Goal: Find specific page/section: Find specific page/section

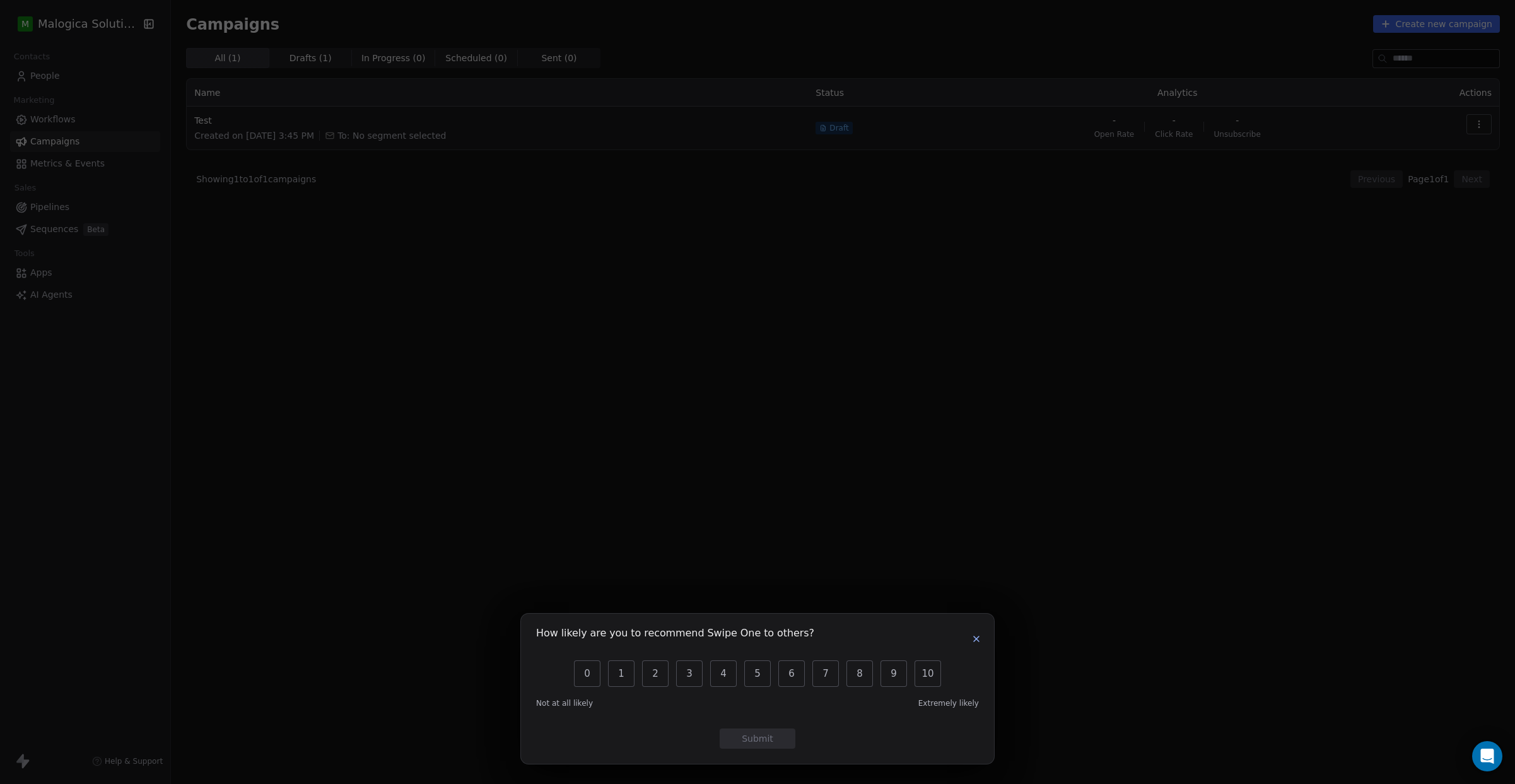
click at [979, 638] on icon "button" at bounding box center [977, 639] width 10 height 10
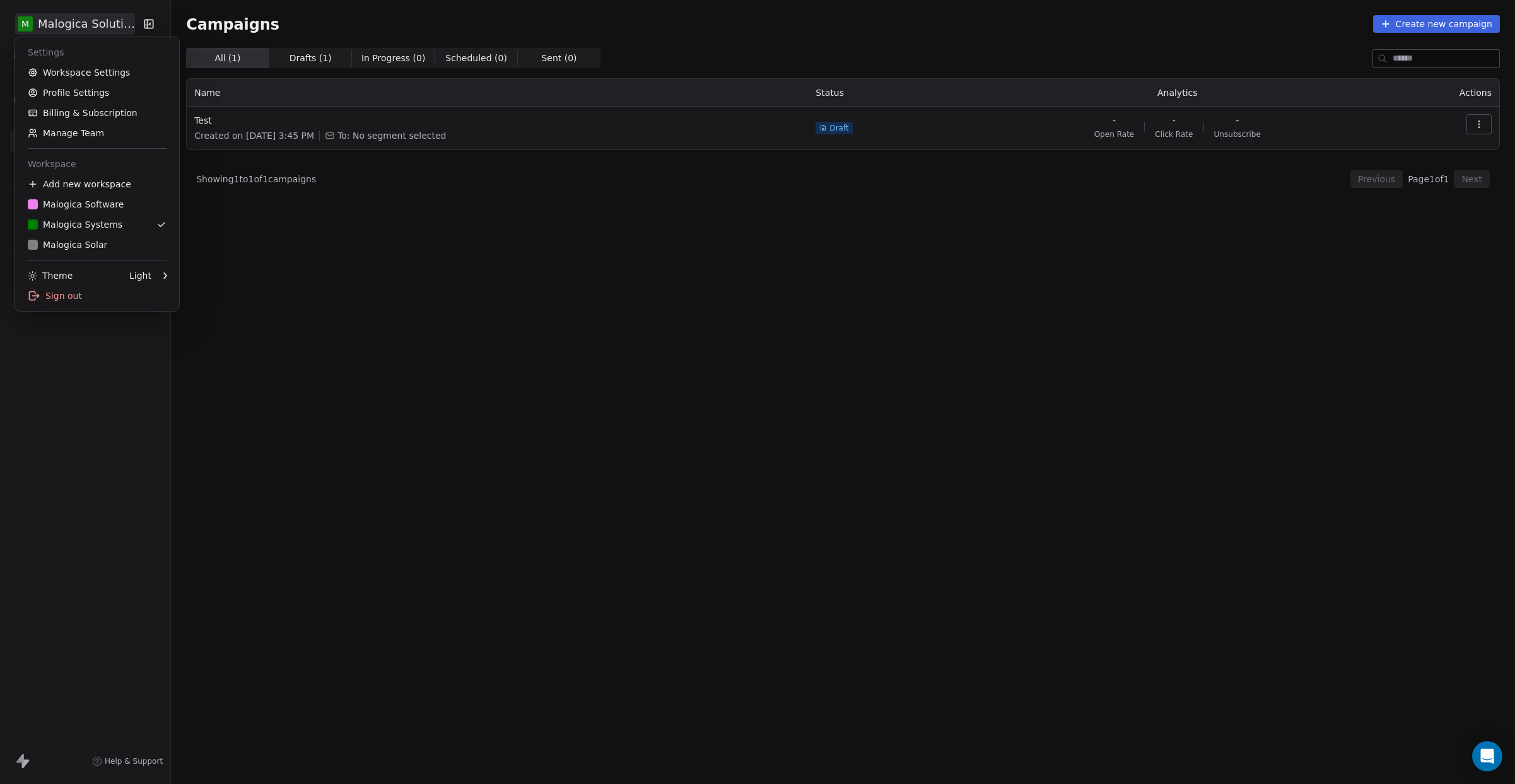
click at [131, 26] on html "M Malogica Solutions Contacts People Marketing Workflows Campaigns Metrics & Ev…" at bounding box center [757, 392] width 1515 height 784
click at [82, 242] on div "M Malogica Solar" at bounding box center [67, 244] width 79 height 12
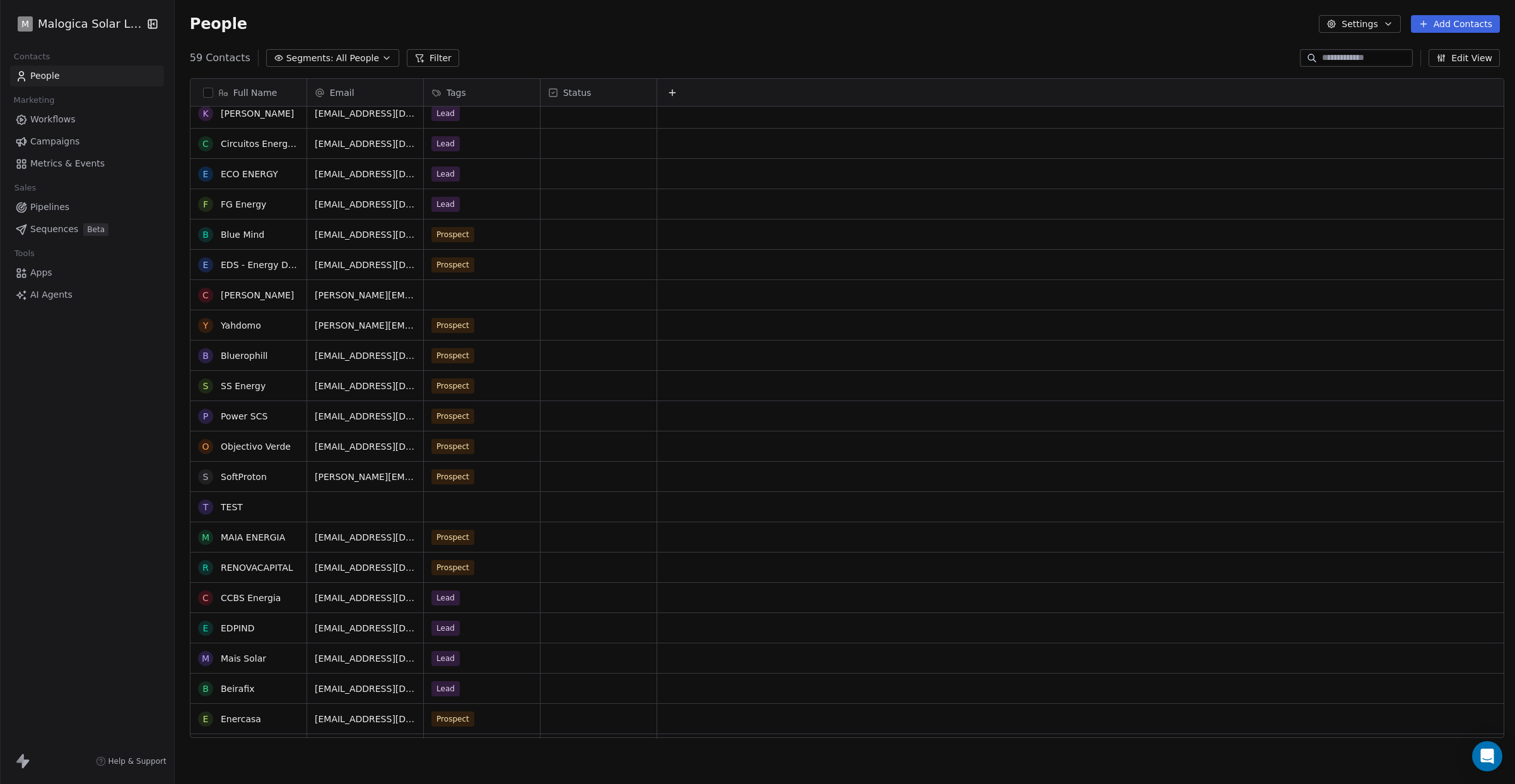
scroll to position [443, 0]
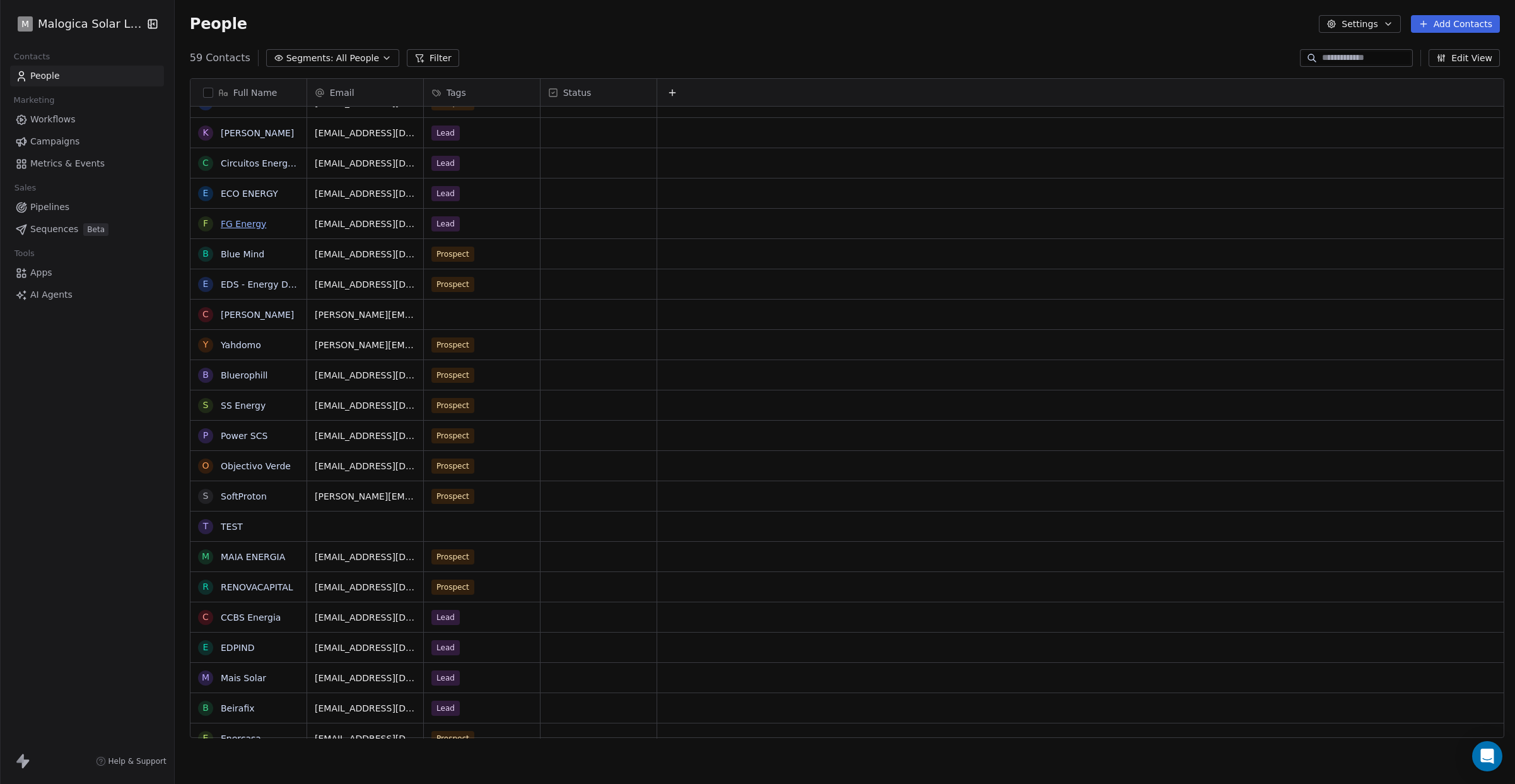
click at [254, 222] on link "FG Energy" at bounding box center [243, 224] width 45 height 10
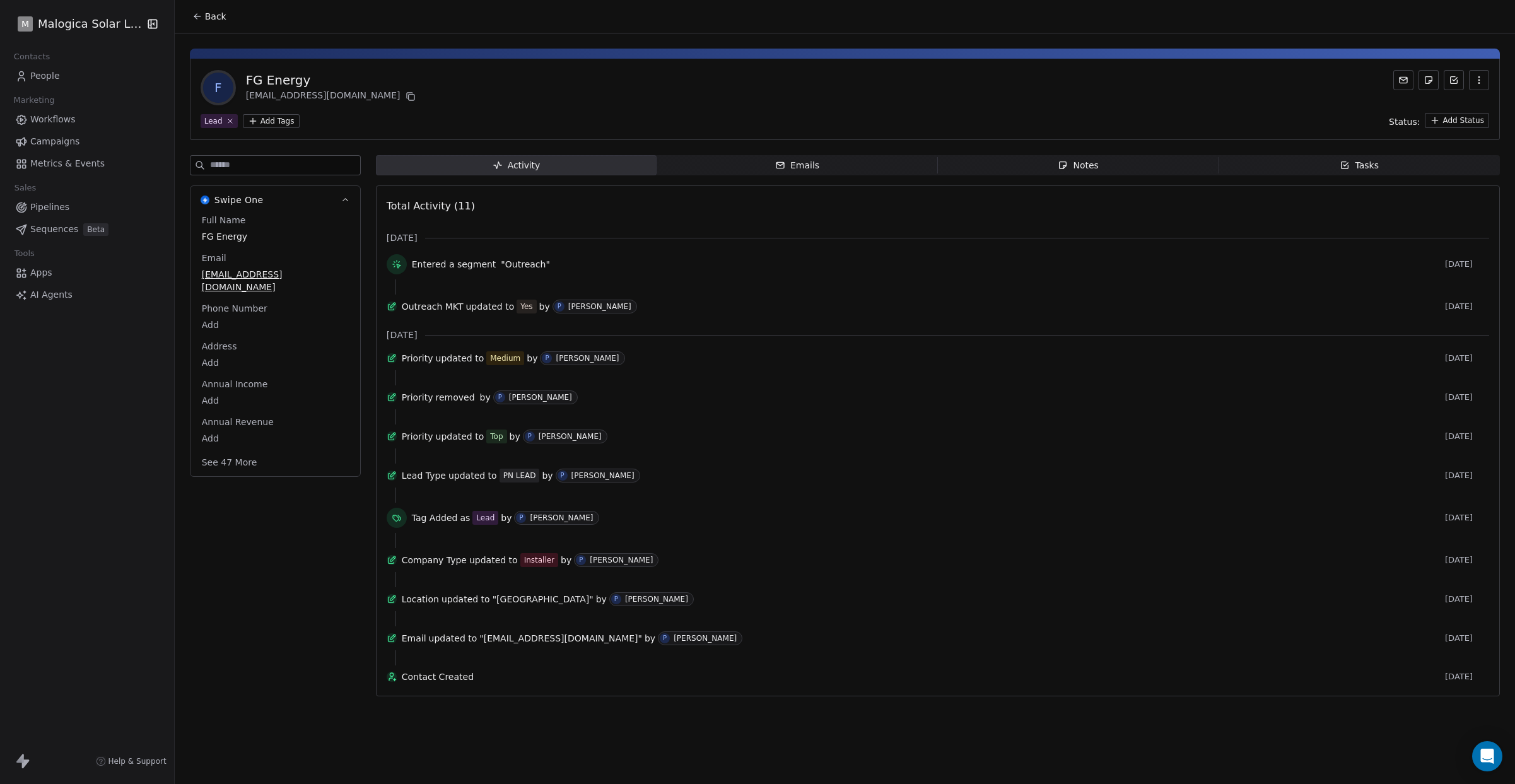
click at [811, 164] on div "Emails" at bounding box center [797, 166] width 44 height 13
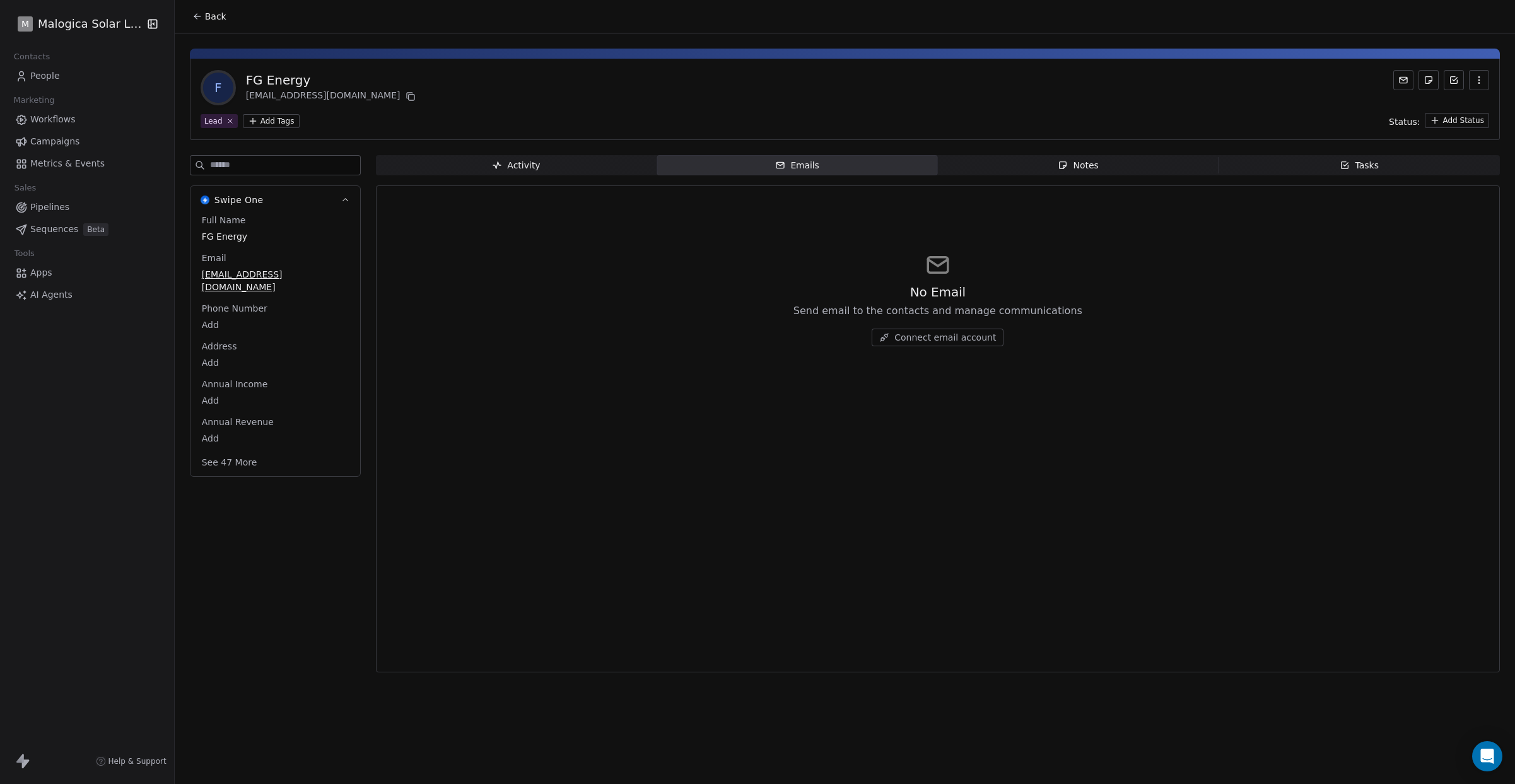
click at [1107, 166] on span "Notes Notes" at bounding box center [1078, 166] width 281 height 20
click at [1359, 165] on div "Tasks" at bounding box center [1360, 166] width 39 height 13
click at [510, 165] on div "Activity" at bounding box center [516, 166] width 48 height 13
